Goal: Information Seeking & Learning: Learn about a topic

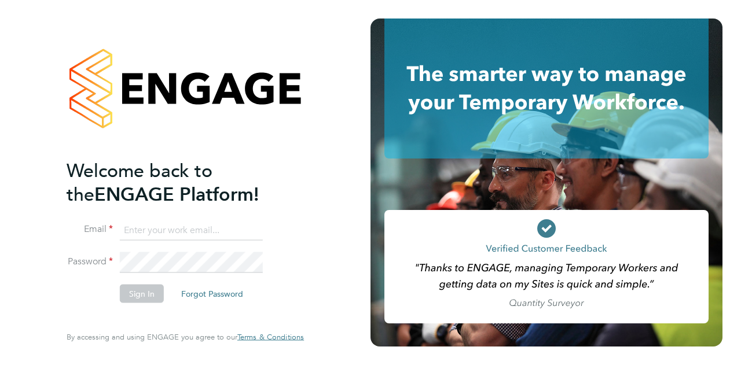
type input "[PERSON_NAME][EMAIL_ADDRESS][PERSON_NAME][PERSON_NAME][DOMAIN_NAME]"
click at [131, 293] on button "Sign In" at bounding box center [142, 293] width 44 height 19
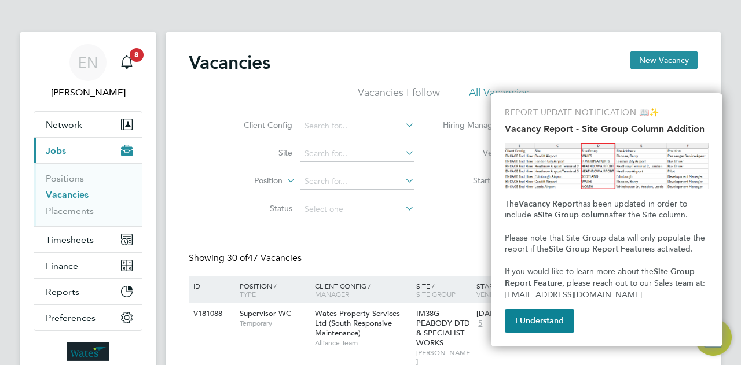
click at [532, 322] on button "I Understand" at bounding box center [539, 321] width 69 height 23
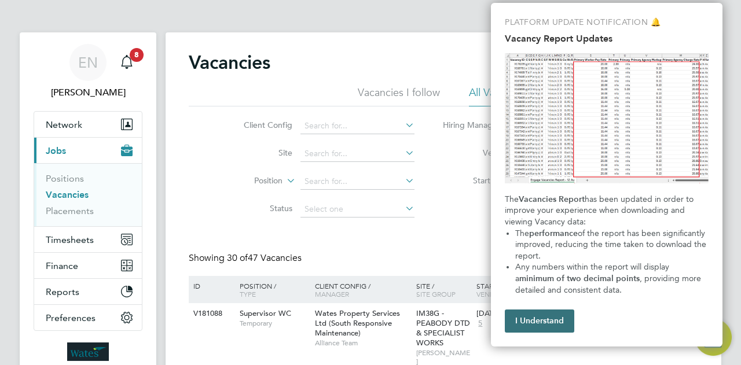
click at [557, 318] on button "I Understand" at bounding box center [539, 321] width 69 height 23
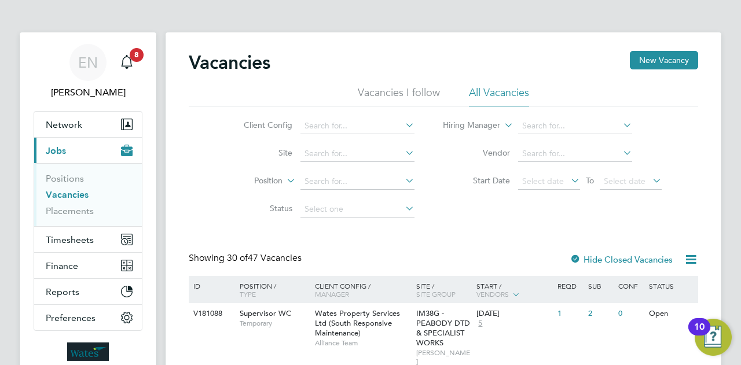
click at [403, 182] on icon at bounding box center [403, 180] width 0 height 16
click at [403, 124] on icon at bounding box center [403, 125] width 0 height 16
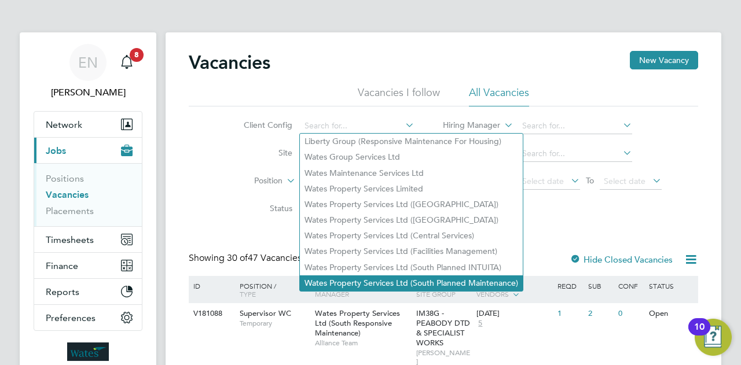
click at [427, 278] on li "Wates Property Services Ltd (South Planned Maintenance)" at bounding box center [411, 283] width 223 height 16
type input "Wates Property Services Ltd (South Planned Maintenance)"
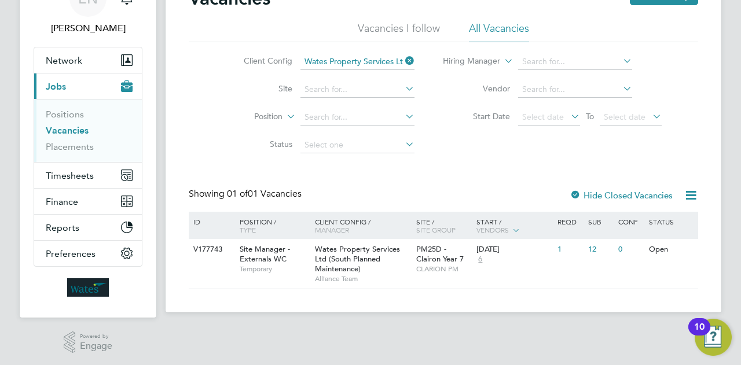
scroll to position [65, 0]
click at [83, 174] on span "Timesheets" at bounding box center [70, 175] width 48 height 11
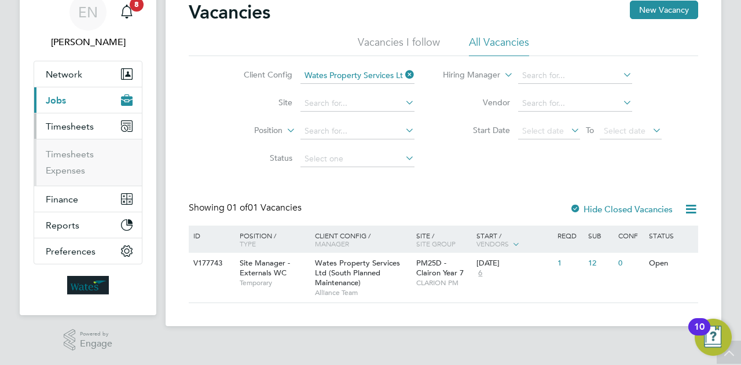
scroll to position [49, 0]
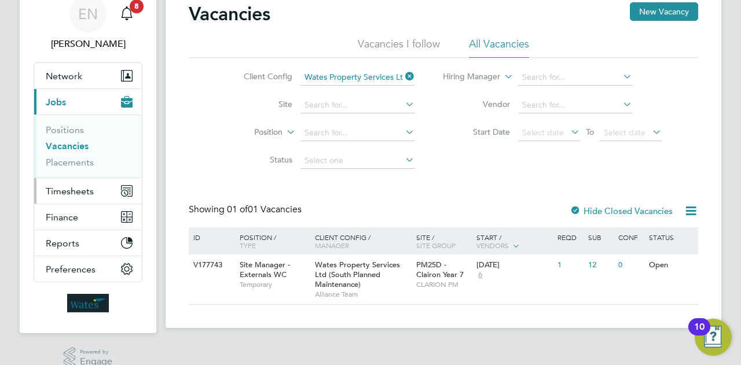
click at [88, 186] on span "Timesheets" at bounding box center [70, 191] width 48 height 11
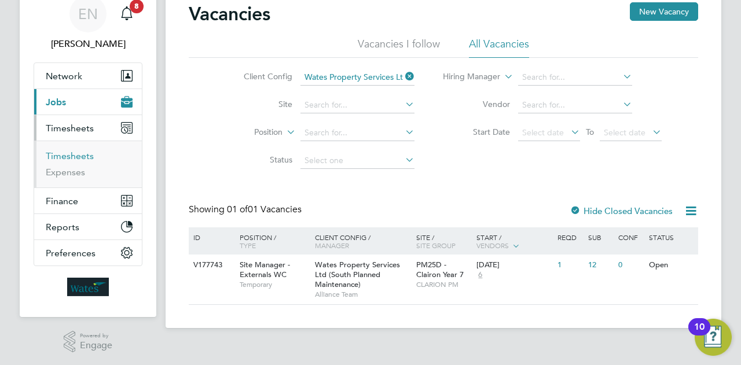
click at [77, 155] on link "Timesheets" at bounding box center [70, 155] width 48 height 11
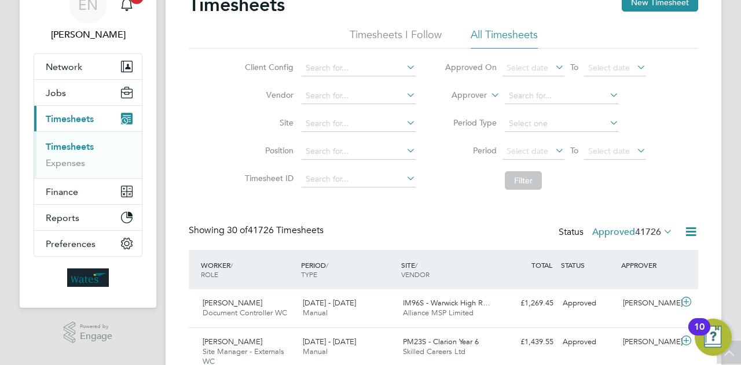
click at [404, 66] on icon at bounding box center [404, 67] width 0 height 16
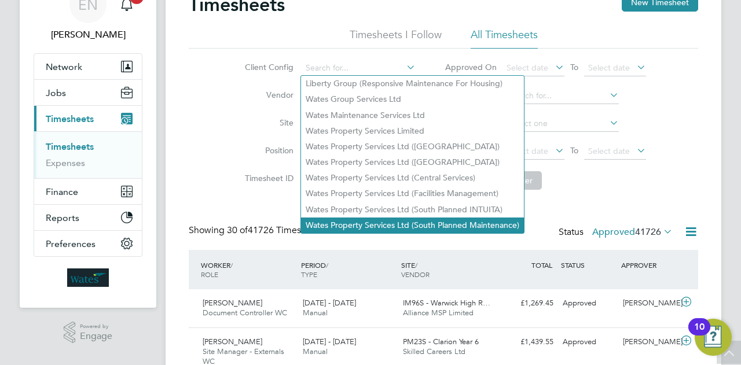
click at [449, 218] on li "Wates Property Services Ltd (South Planned Maintenance)" at bounding box center [412, 226] width 223 height 16
type input "Wates Property Services Ltd (South Planned Maintenance)"
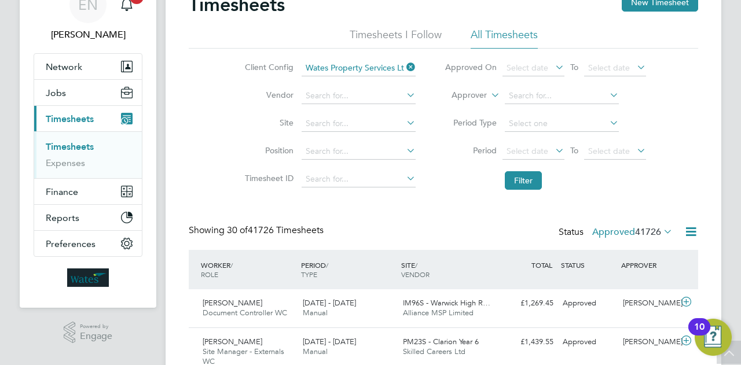
click at [553, 67] on icon at bounding box center [553, 67] width 0 height 16
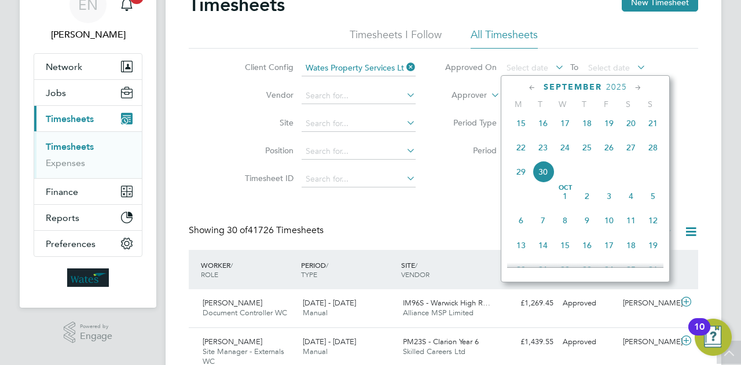
click at [532, 86] on icon at bounding box center [532, 88] width 11 height 13
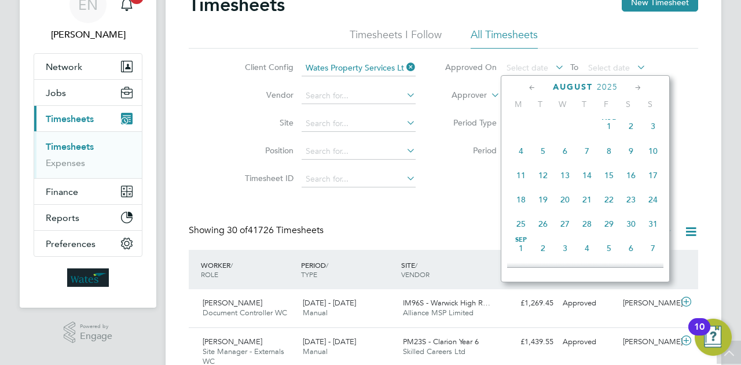
click at [521, 153] on span "4" at bounding box center [521, 151] width 22 height 22
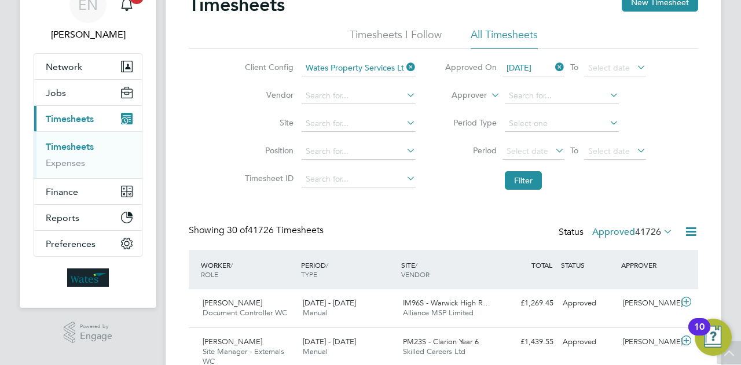
click at [634, 67] on icon at bounding box center [634, 67] width 0 height 16
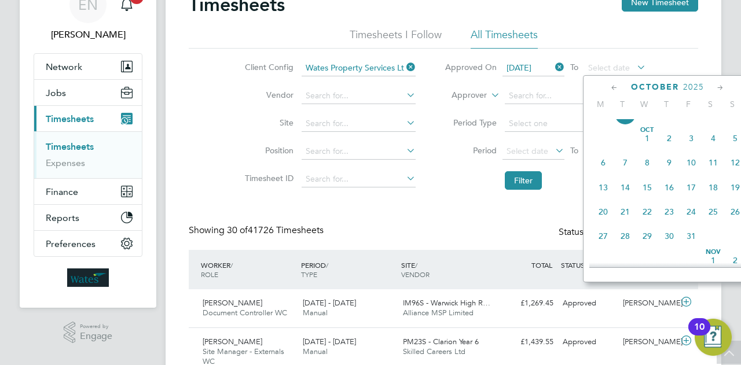
click at [715, 219] on span "25" at bounding box center [713, 212] width 22 height 22
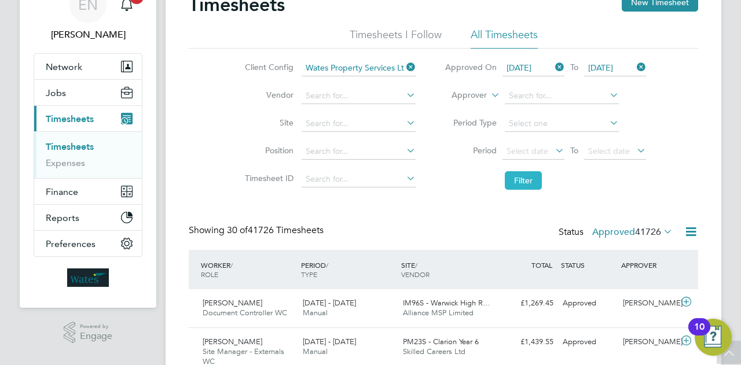
click at [524, 181] on button "Filter" at bounding box center [523, 180] width 37 height 19
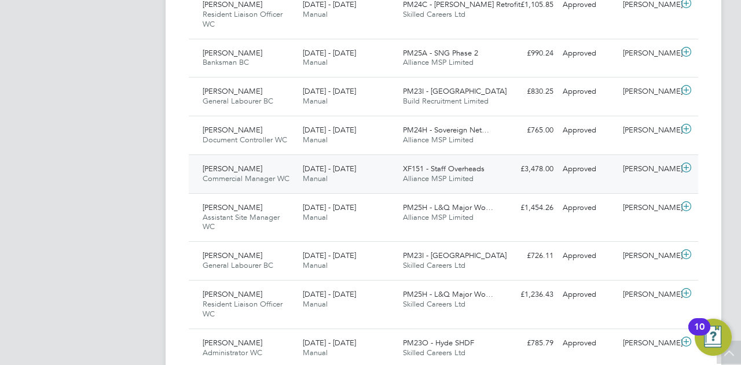
click at [687, 166] on icon at bounding box center [686, 167] width 14 height 9
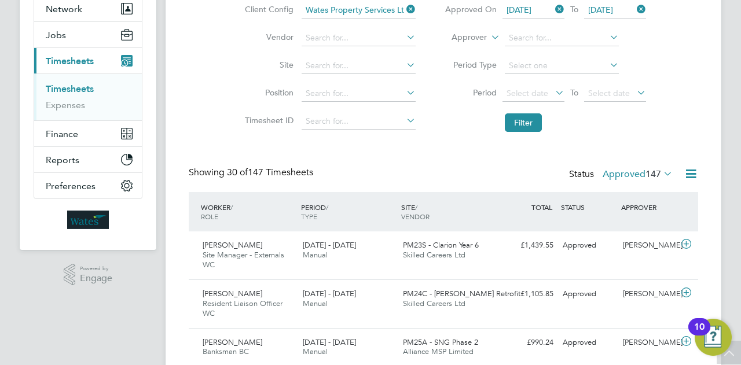
click at [404, 91] on icon at bounding box center [404, 92] width 0 height 16
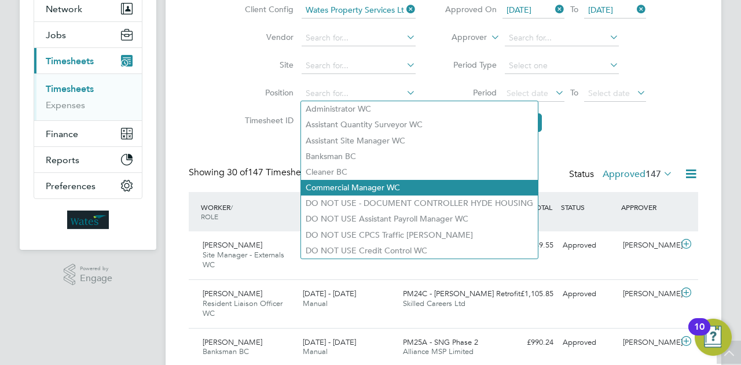
click at [377, 185] on li "Commercial Manager WC" at bounding box center [419, 188] width 237 height 16
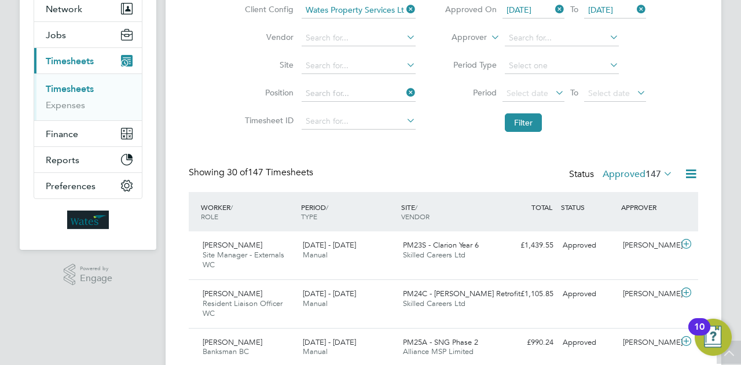
type input "Commercial Manager WC"
click at [526, 122] on button "Filter" at bounding box center [523, 122] width 37 height 19
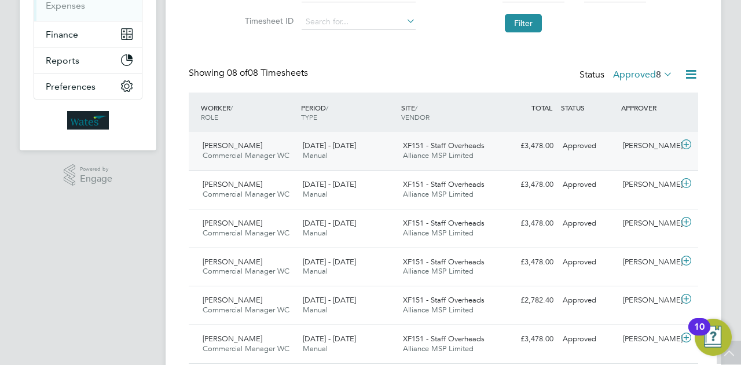
click at [685, 148] on icon at bounding box center [686, 144] width 14 height 9
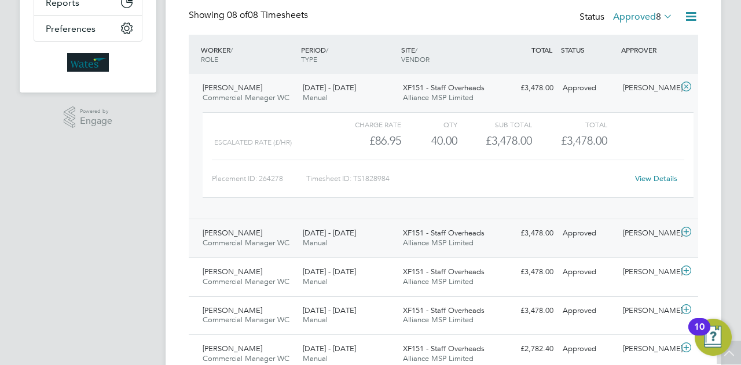
click at [684, 227] on icon at bounding box center [686, 231] width 14 height 9
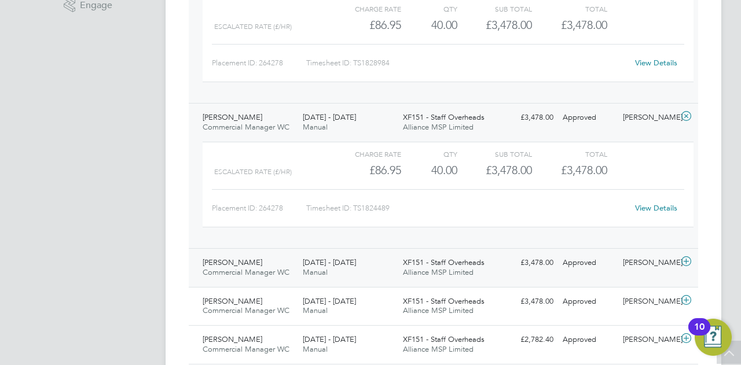
click at [688, 262] on icon at bounding box center [686, 261] width 14 height 9
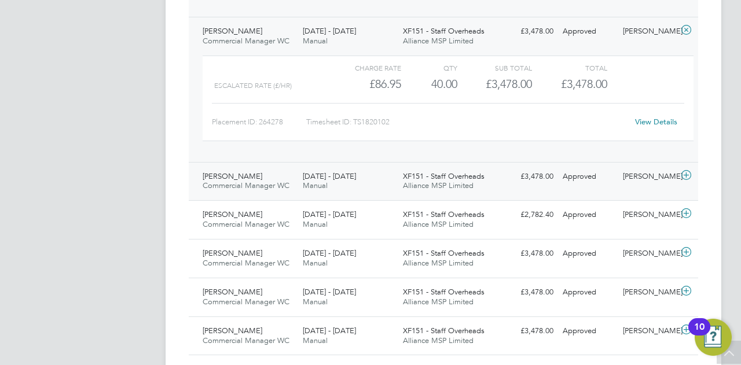
click at [685, 174] on icon at bounding box center [686, 175] width 14 height 9
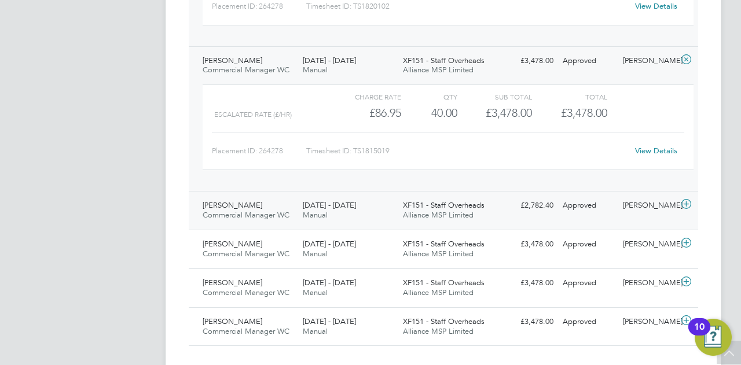
click at [684, 201] on icon at bounding box center [686, 204] width 14 height 9
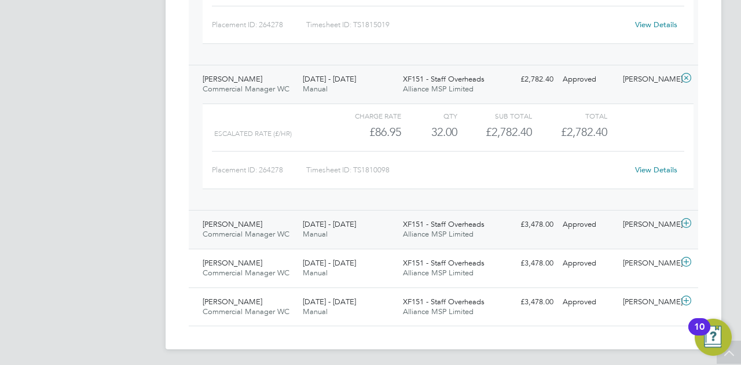
click at [686, 222] on icon at bounding box center [686, 223] width 14 height 9
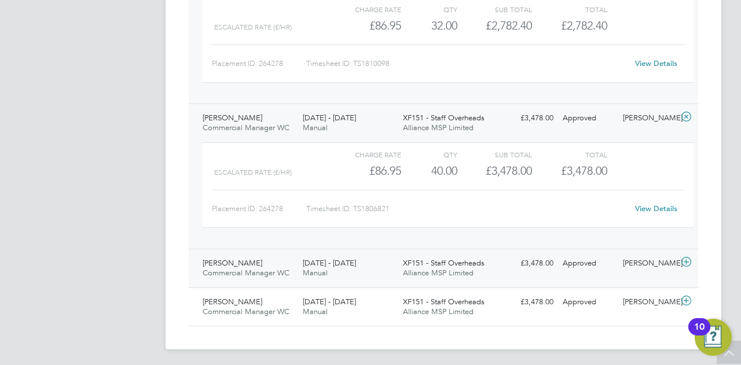
click at [688, 261] on icon at bounding box center [686, 262] width 14 height 9
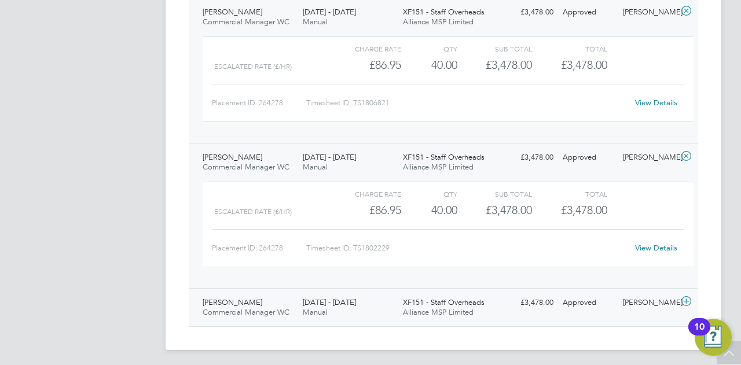
click at [685, 299] on icon at bounding box center [686, 301] width 14 height 9
